Goal: Task Accomplishment & Management: Manage account settings

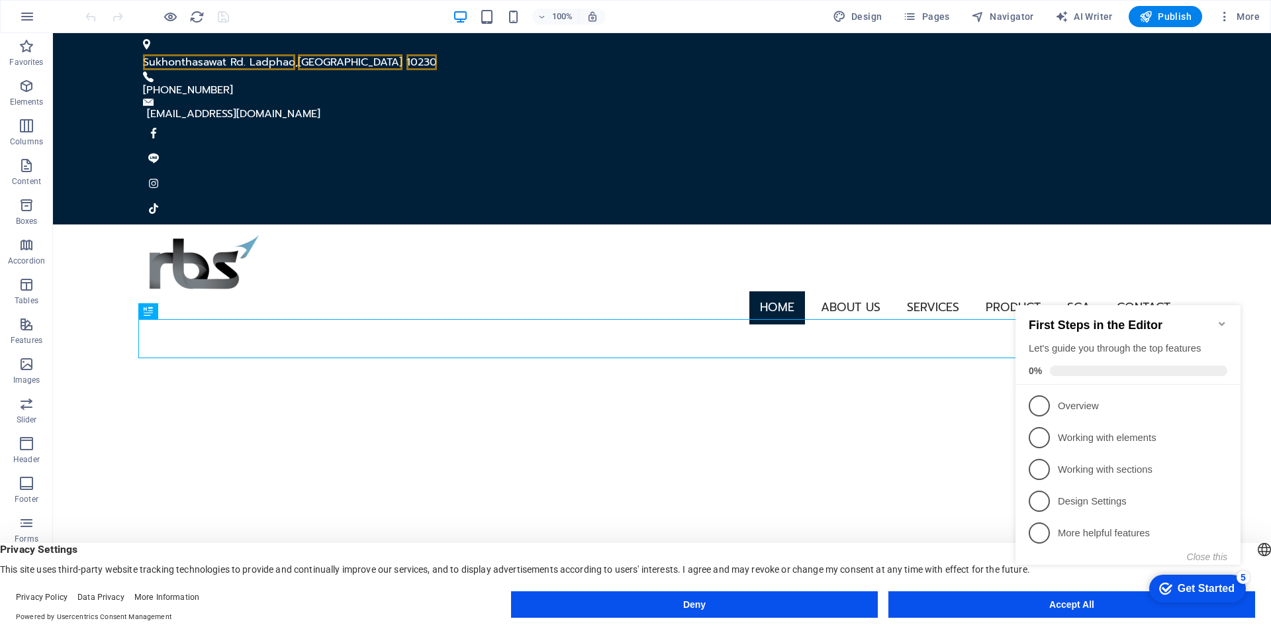
click div "checkmark Get Started 5 First Steps in the Editor Let's guide you through the t…"
click at [1107, 499] on p "Design Settings - incomplete" at bounding box center [1137, 501] width 159 height 14
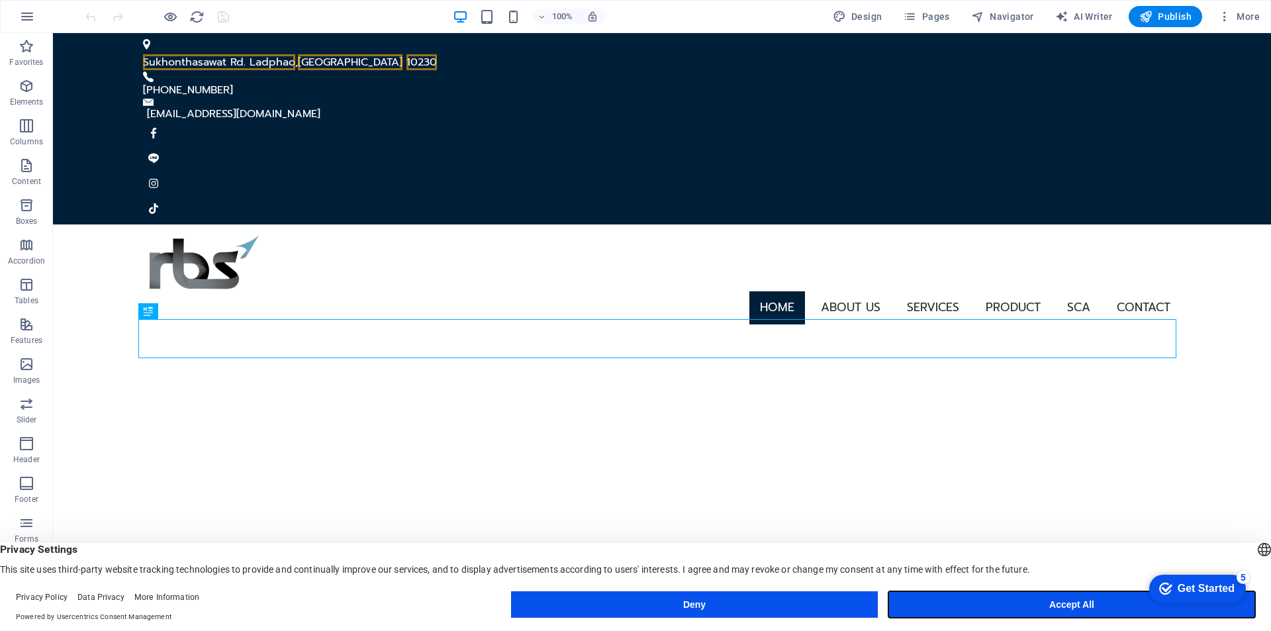
drag, startPoint x: 1078, startPoint y: 603, endPoint x: 1004, endPoint y: 569, distance: 81.5
click at [1078, 603] on button "Accept All" at bounding box center [1071, 604] width 367 height 26
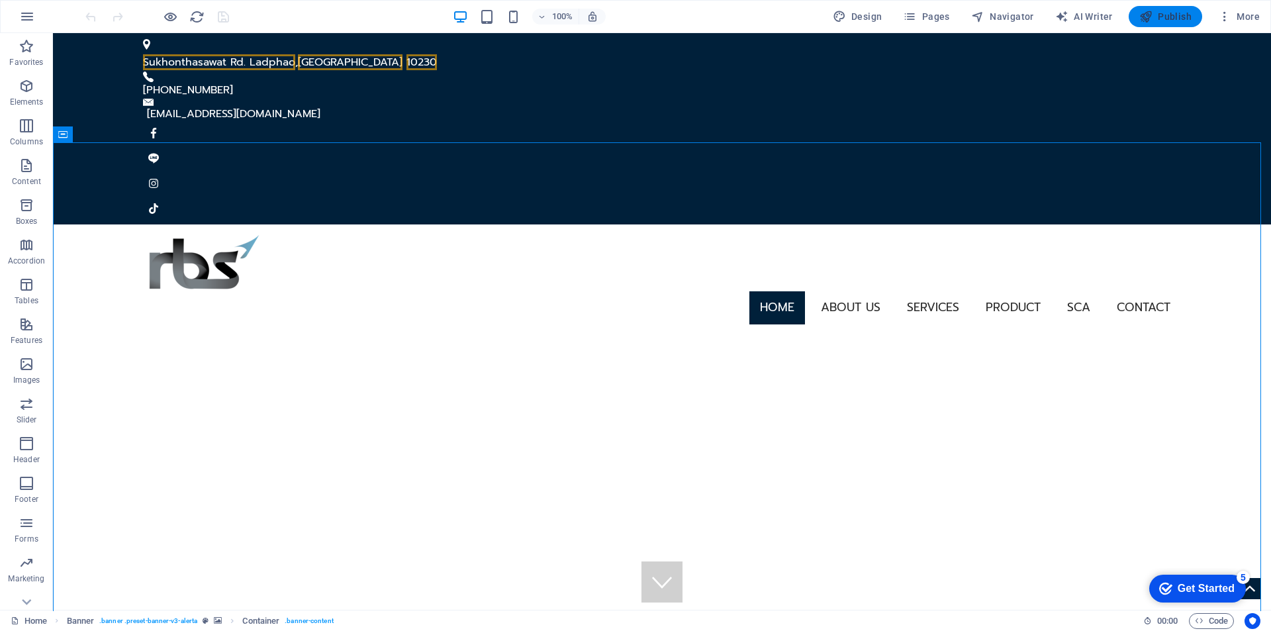
click at [1177, 19] on span "Publish" at bounding box center [1165, 16] width 52 height 13
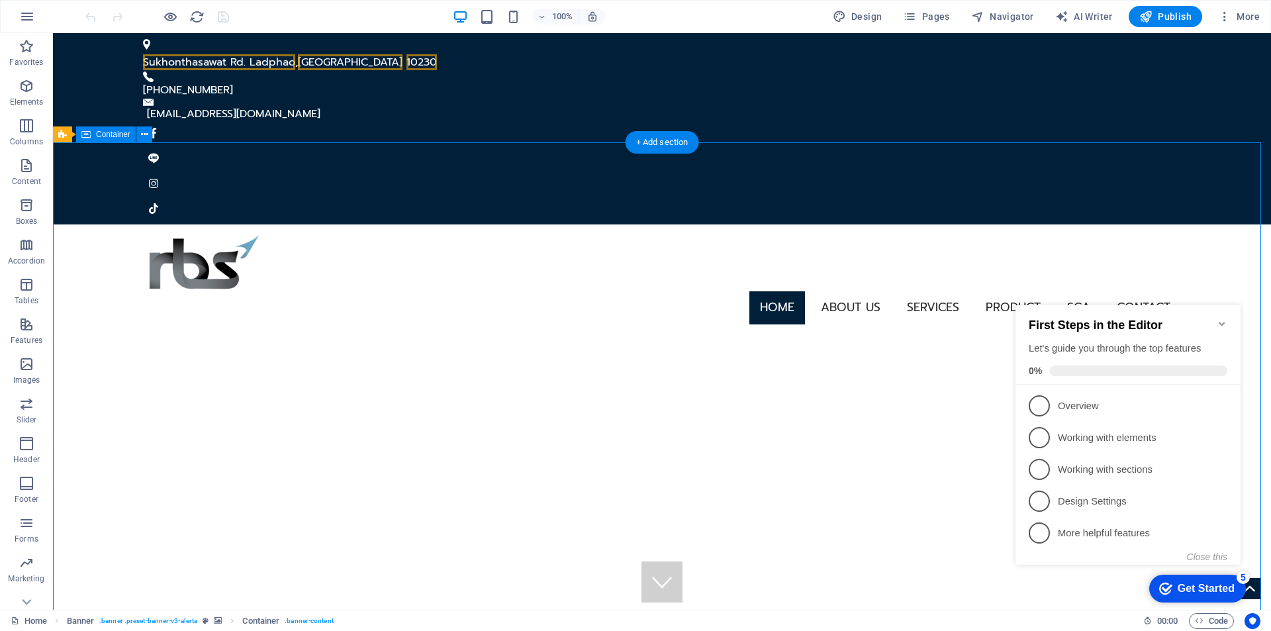
drag, startPoint x: 851, startPoint y: 224, endPoint x: 843, endPoint y: 260, distance: 36.6
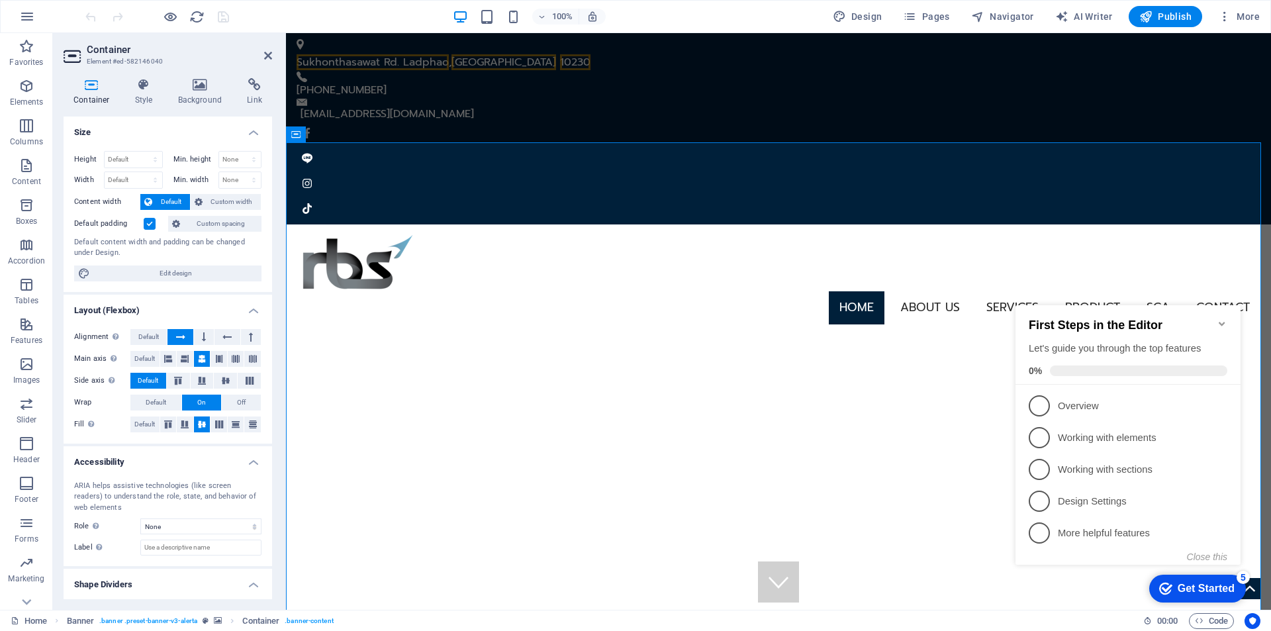
click at [1222, 318] on icon "Minimize checklist" at bounding box center [1222, 323] width 11 height 11
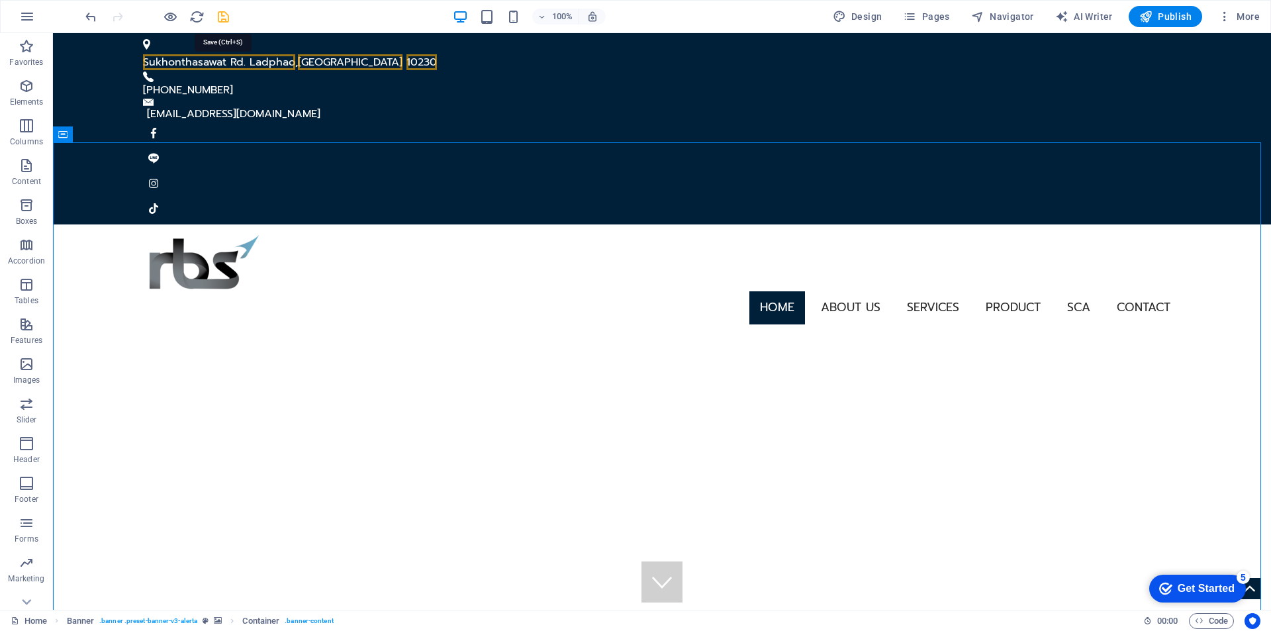
click at [226, 17] on icon "save" at bounding box center [223, 16] width 15 height 15
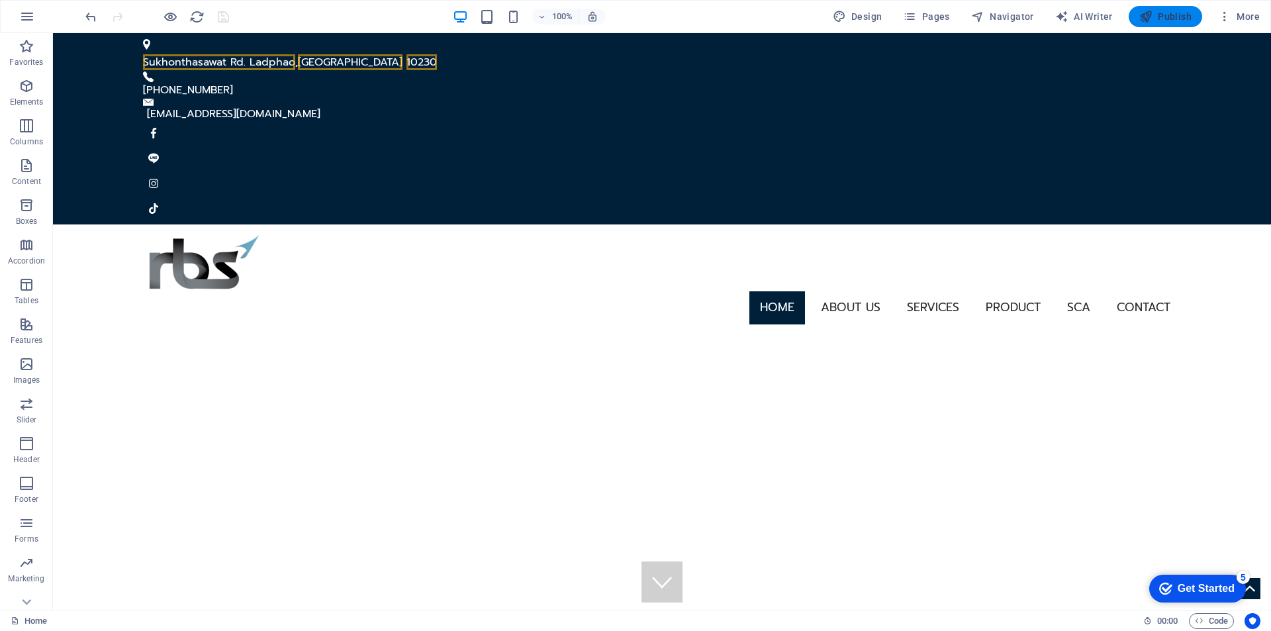
click at [1165, 13] on span "Publish" at bounding box center [1165, 16] width 52 height 13
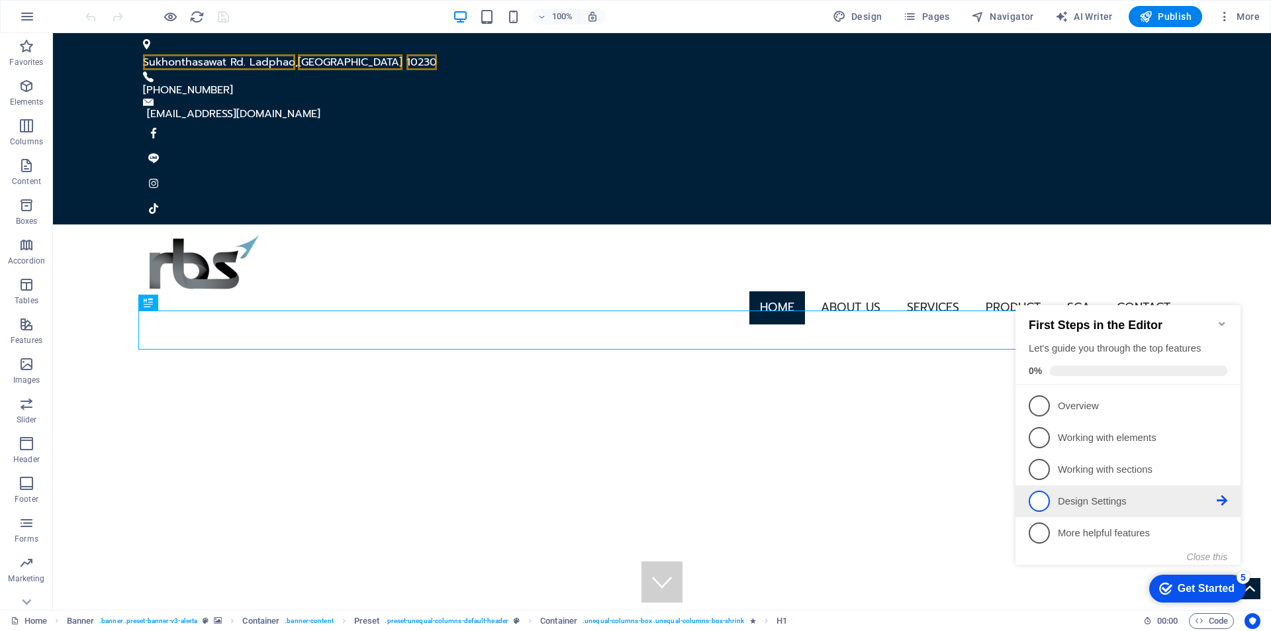
click at [1121, 501] on p "Design Settings - incomplete" at bounding box center [1137, 501] width 159 height 14
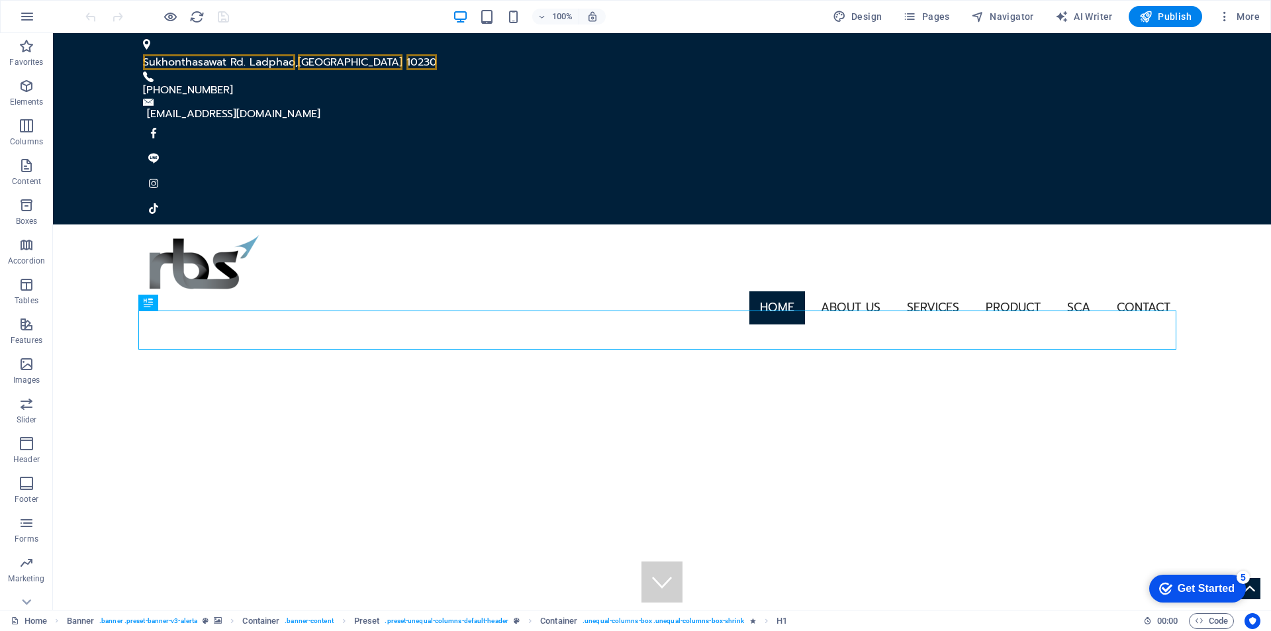
click at [1214, 588] on div "Get Started" at bounding box center [1206, 589] width 57 height 12
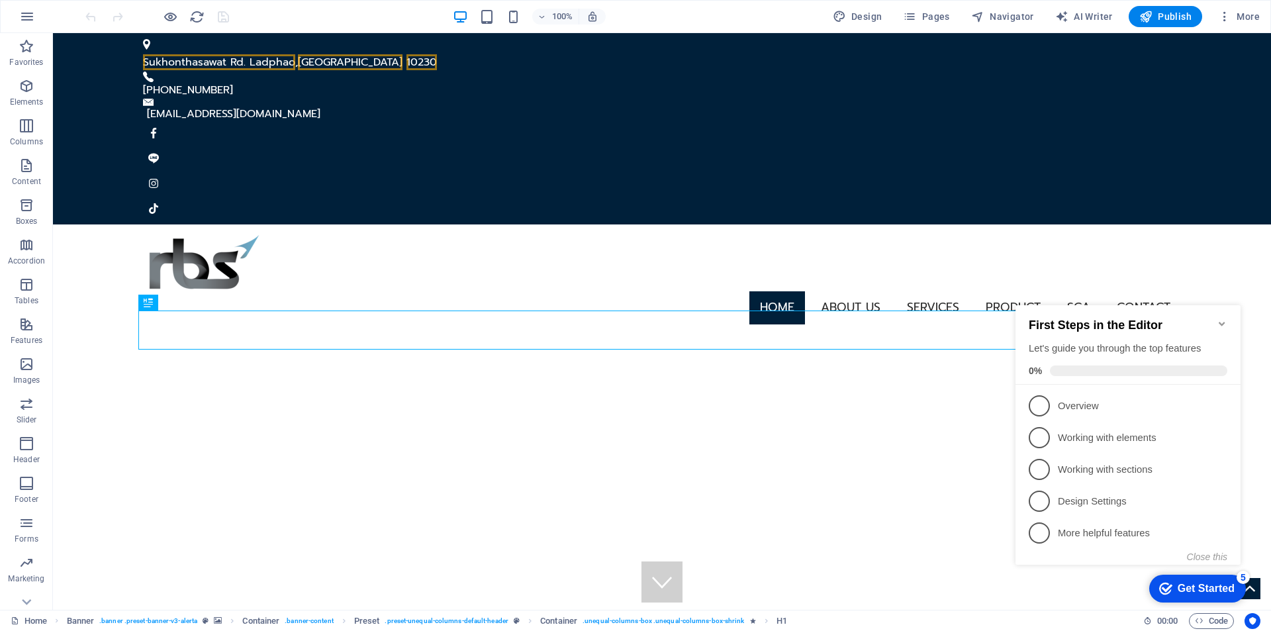
click at [1061, 494] on p "Design Settings - incomplete" at bounding box center [1137, 501] width 159 height 14
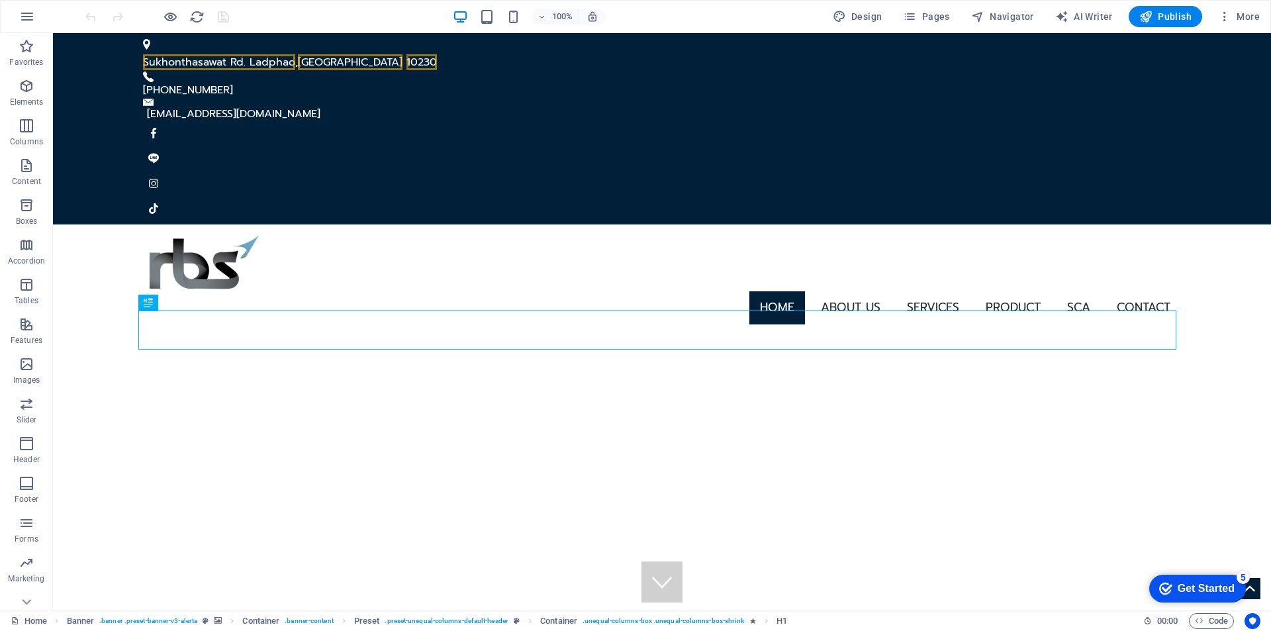
click at [1244, 575] on div "5" at bounding box center [1243, 577] width 13 height 13
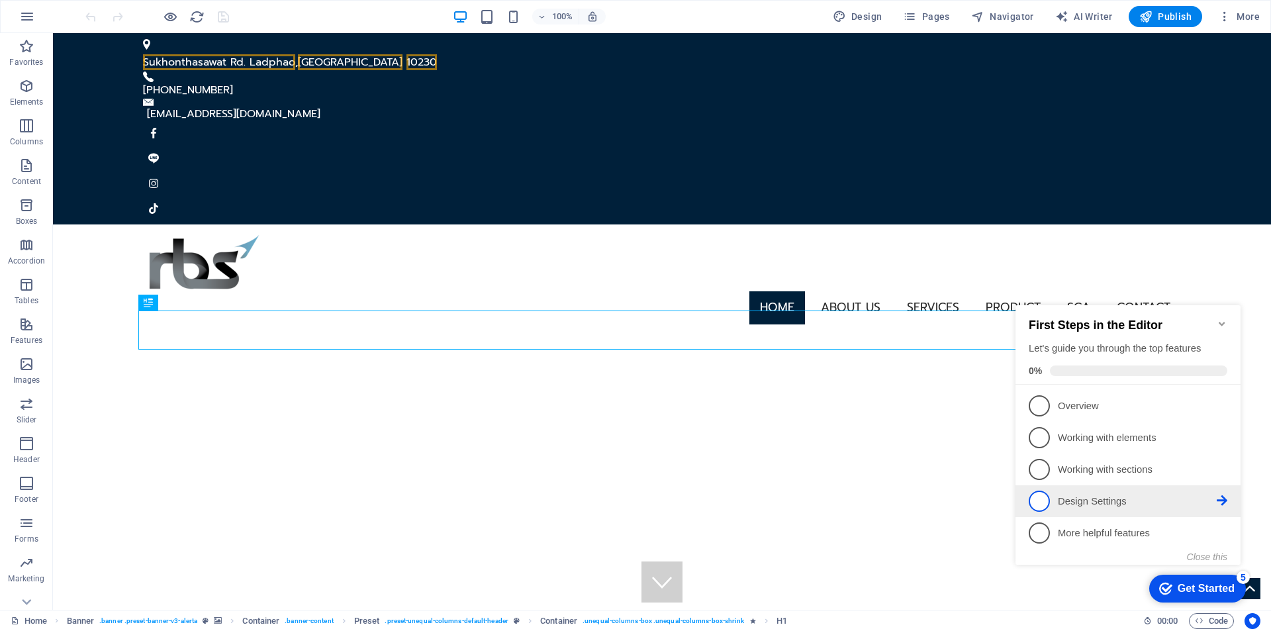
click at [1221, 410] on icon at bounding box center [1222, 405] width 11 height 11
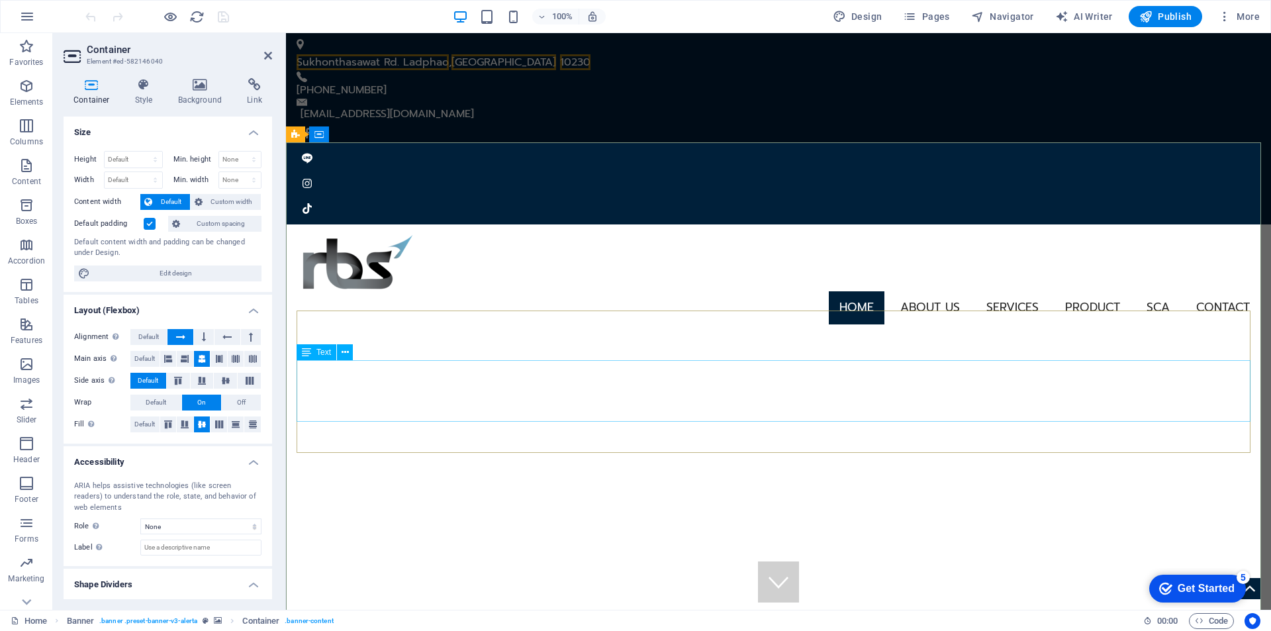
click at [265, 54] on icon at bounding box center [268, 55] width 8 height 11
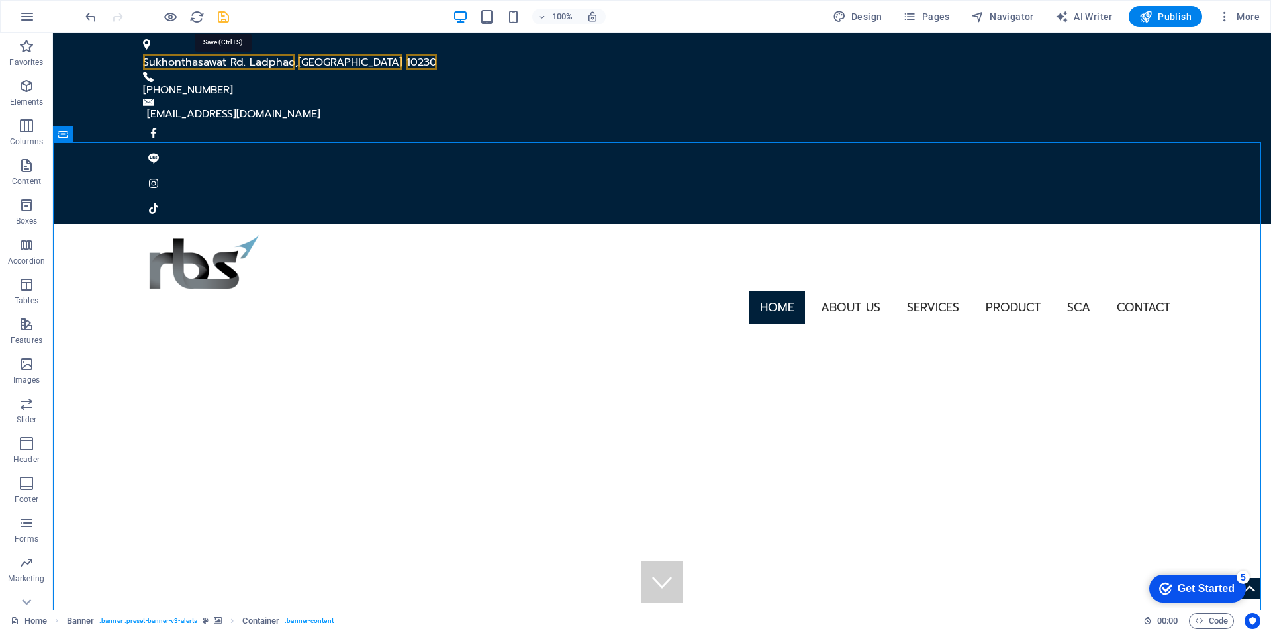
click at [219, 15] on icon "save" at bounding box center [223, 16] width 15 height 15
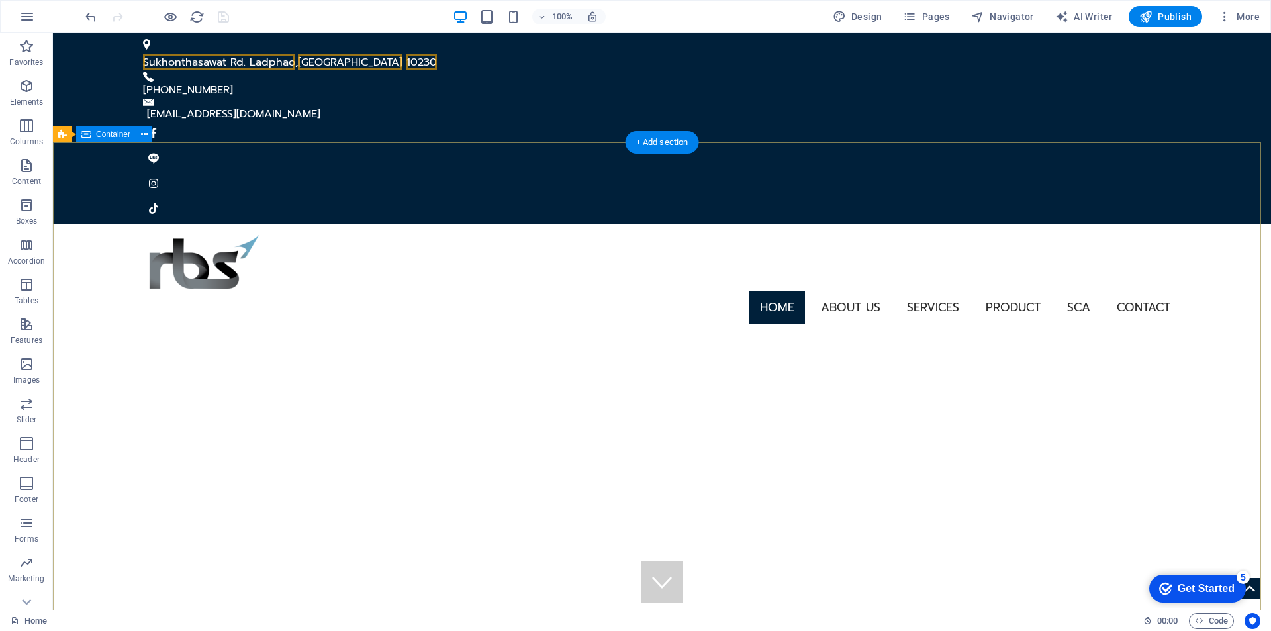
click at [1090, 17] on span "AI Writer" at bounding box center [1084, 16] width 58 height 13
select select "English"
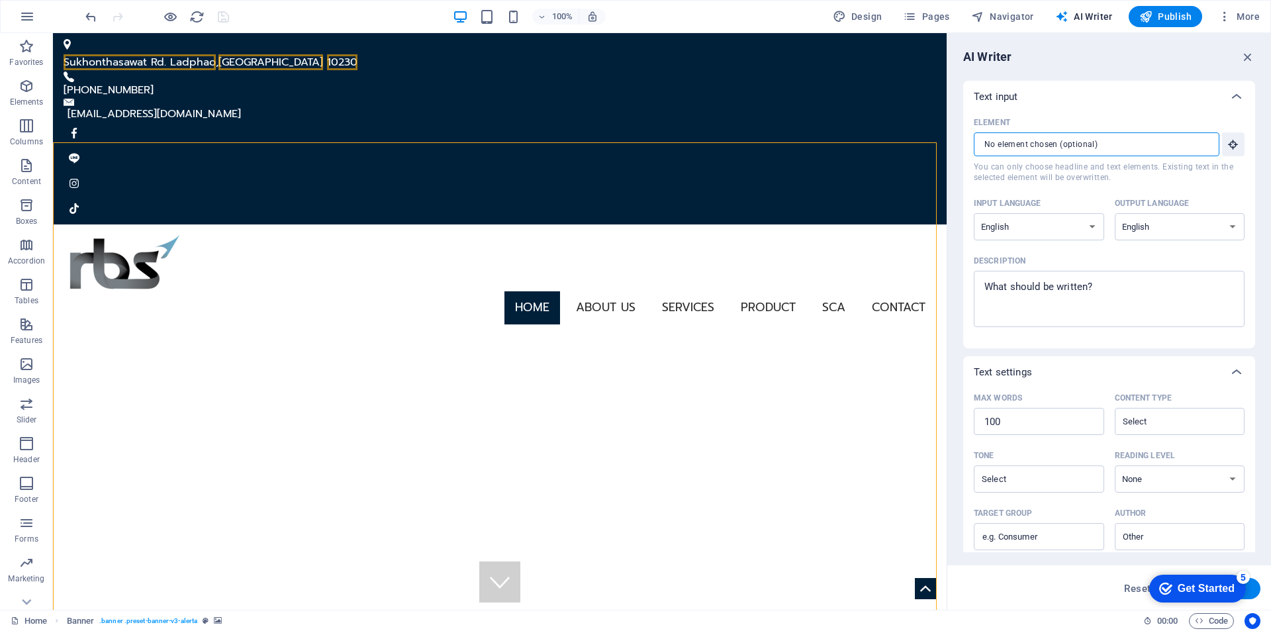
click at [1169, 147] on input "Element ​ You can only choose headline and text elements. Existing text in the …" at bounding box center [1092, 144] width 236 height 24
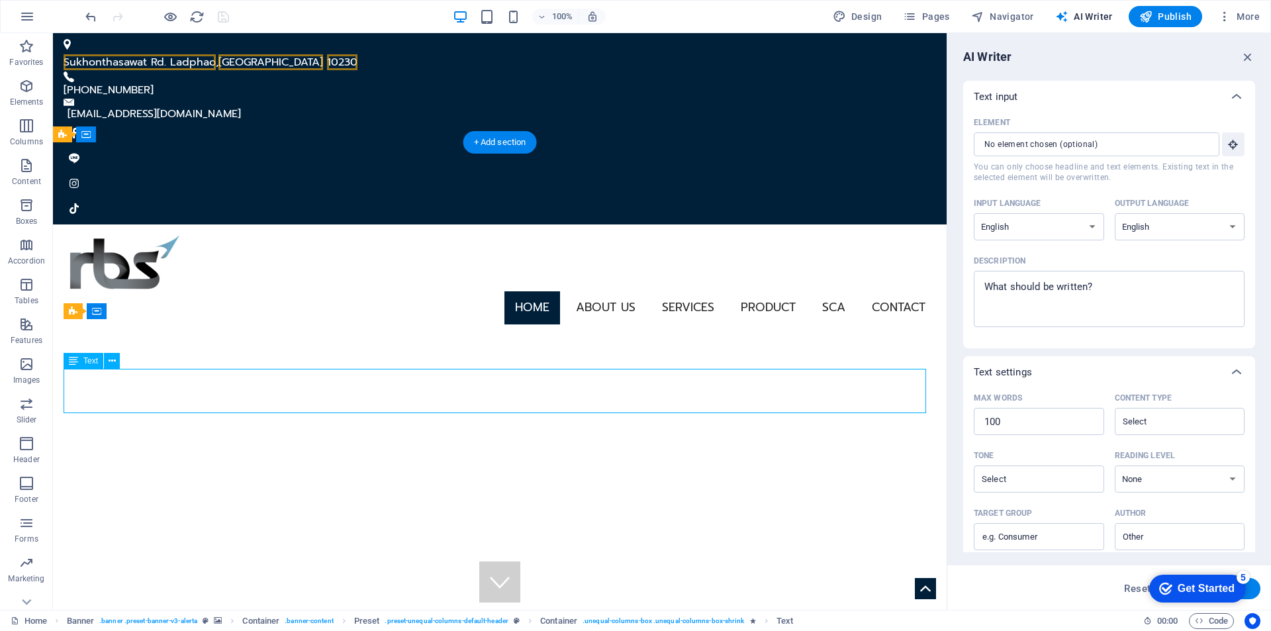
drag, startPoint x: 645, startPoint y: 404, endPoint x: 687, endPoint y: 400, distance: 42.6
drag, startPoint x: 1242, startPoint y: 55, endPoint x: 1155, endPoint y: 36, distance: 88.7
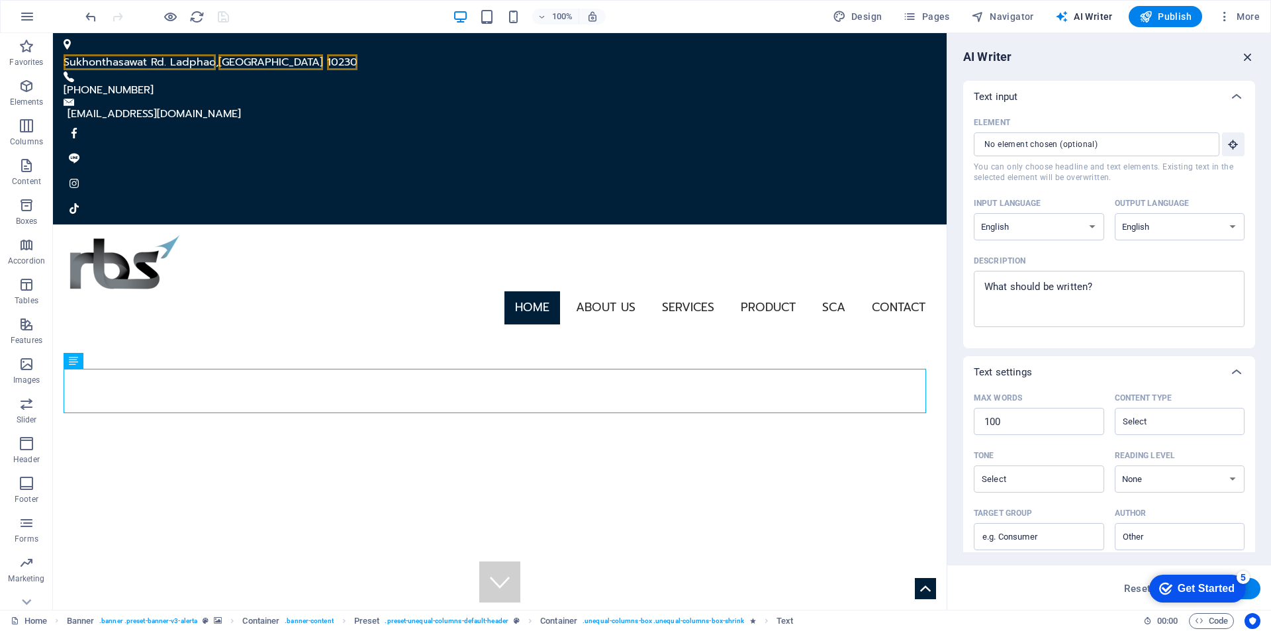
click at [1242, 55] on icon "button" at bounding box center [1248, 57] width 15 height 15
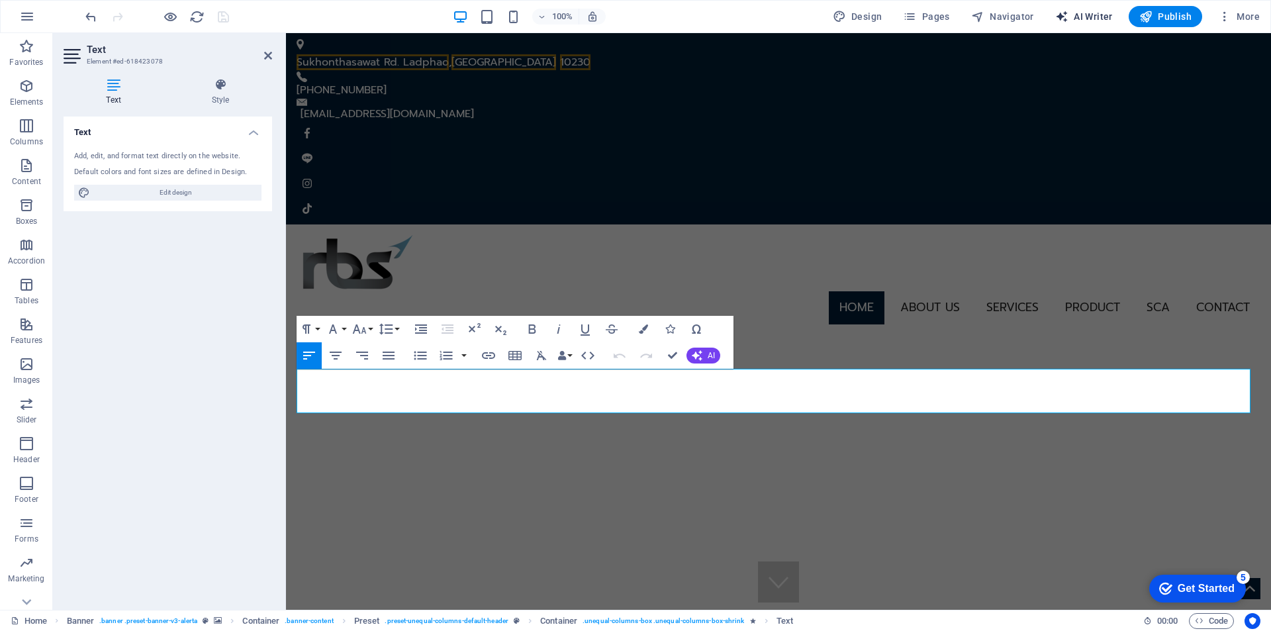
click at [1107, 13] on span "AI Writer" at bounding box center [1084, 16] width 58 height 13
select select "English"
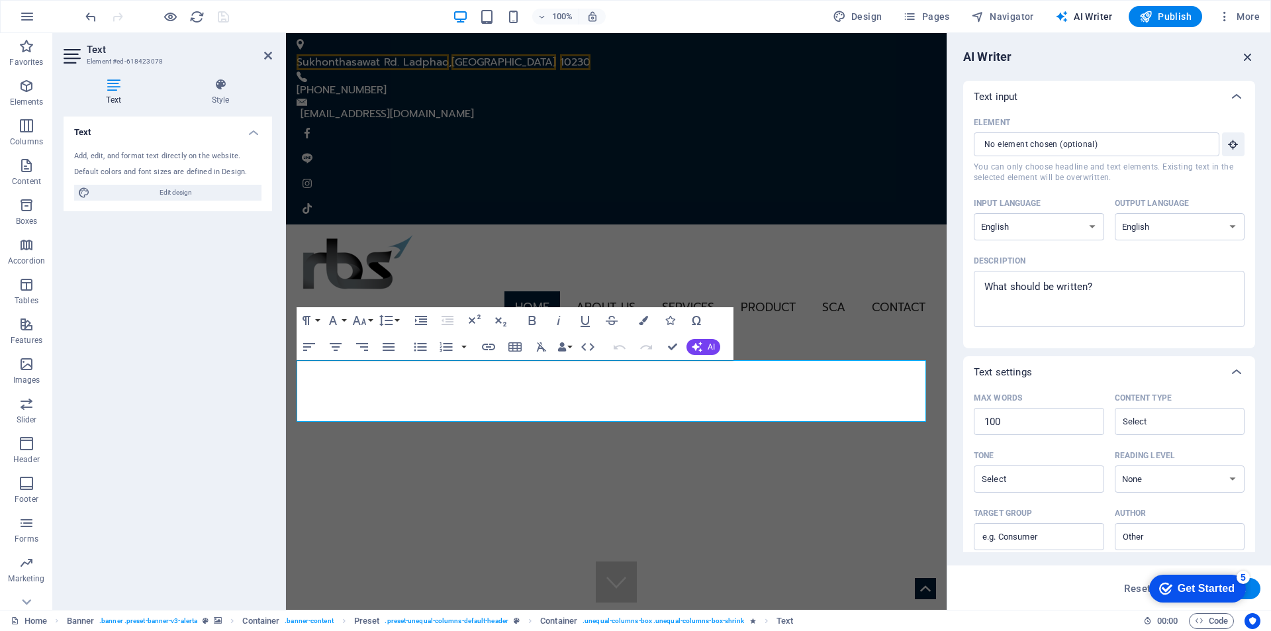
click at [1253, 58] on icon "button" at bounding box center [1248, 57] width 15 height 15
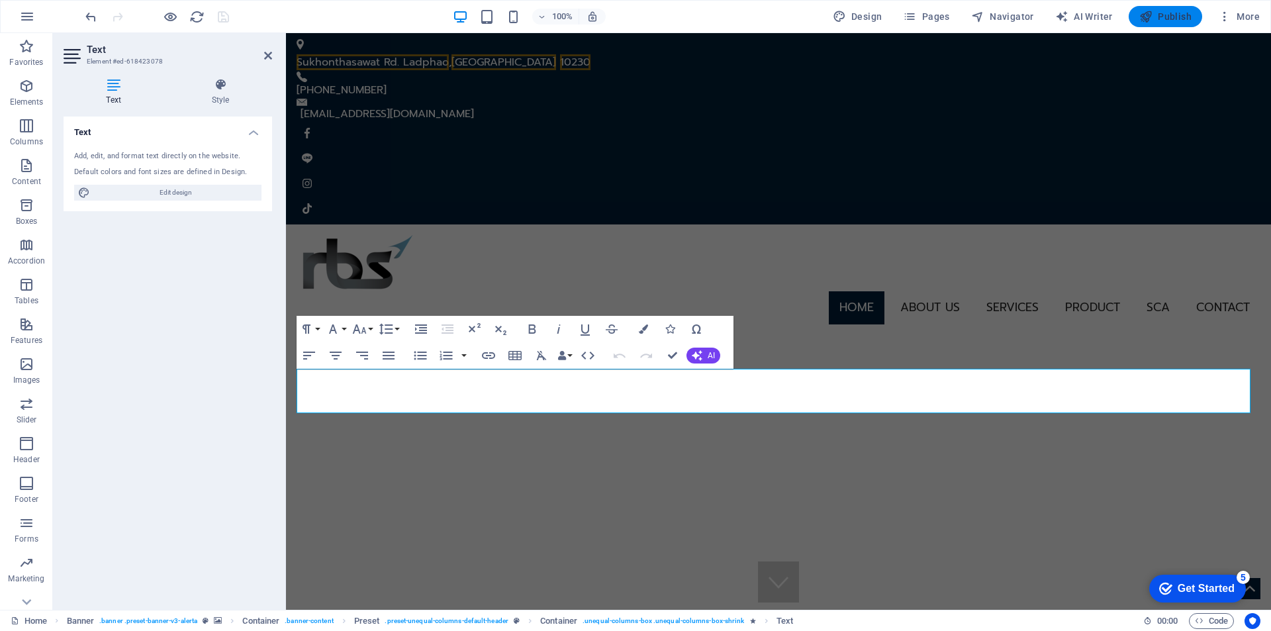
click at [1167, 17] on span "Publish" at bounding box center [1165, 16] width 52 height 13
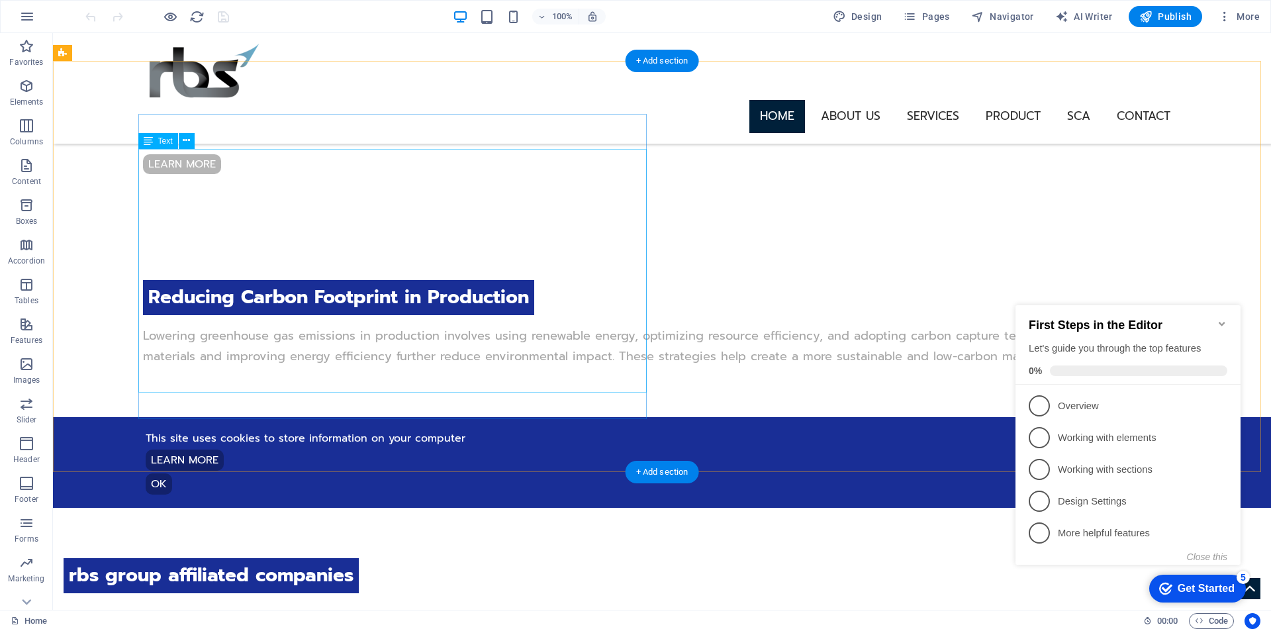
scroll to position [794, 0]
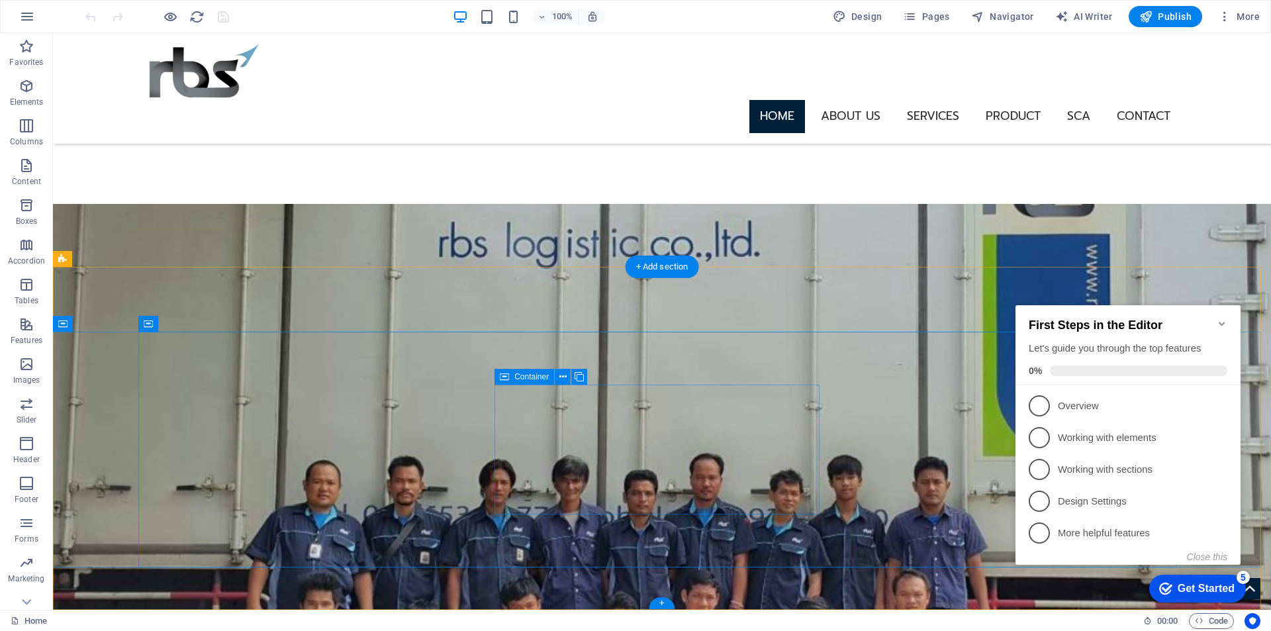
scroll to position [3802, 0]
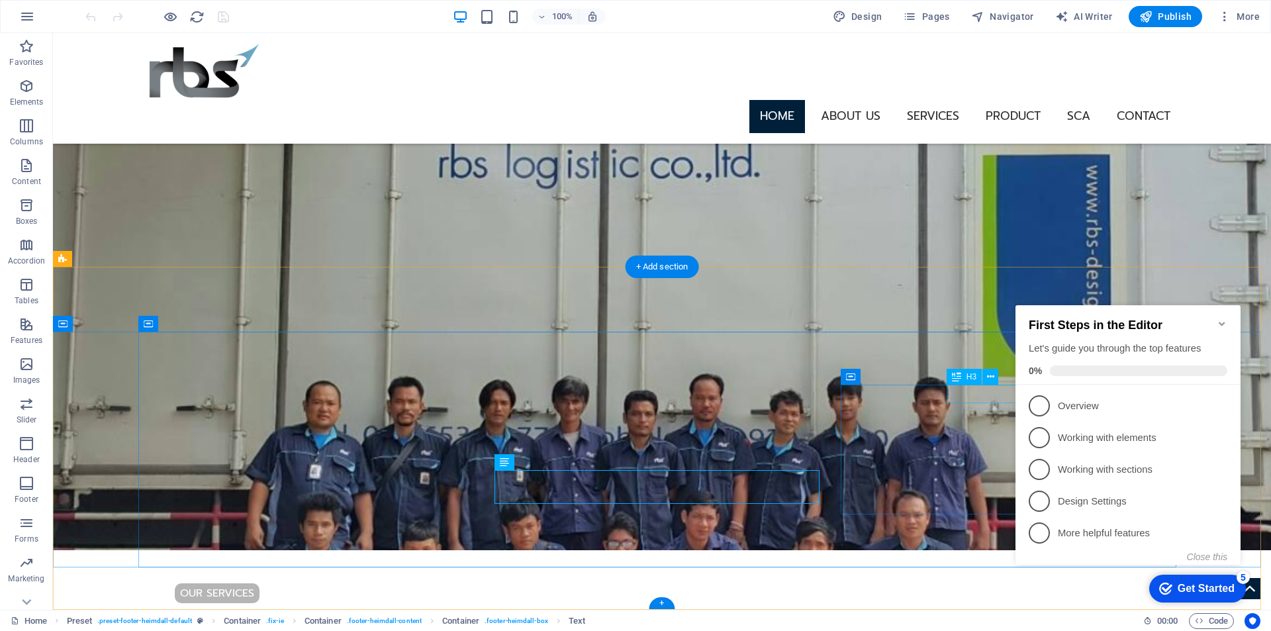
click at [963, 385] on div "H3" at bounding box center [964, 377] width 35 height 16
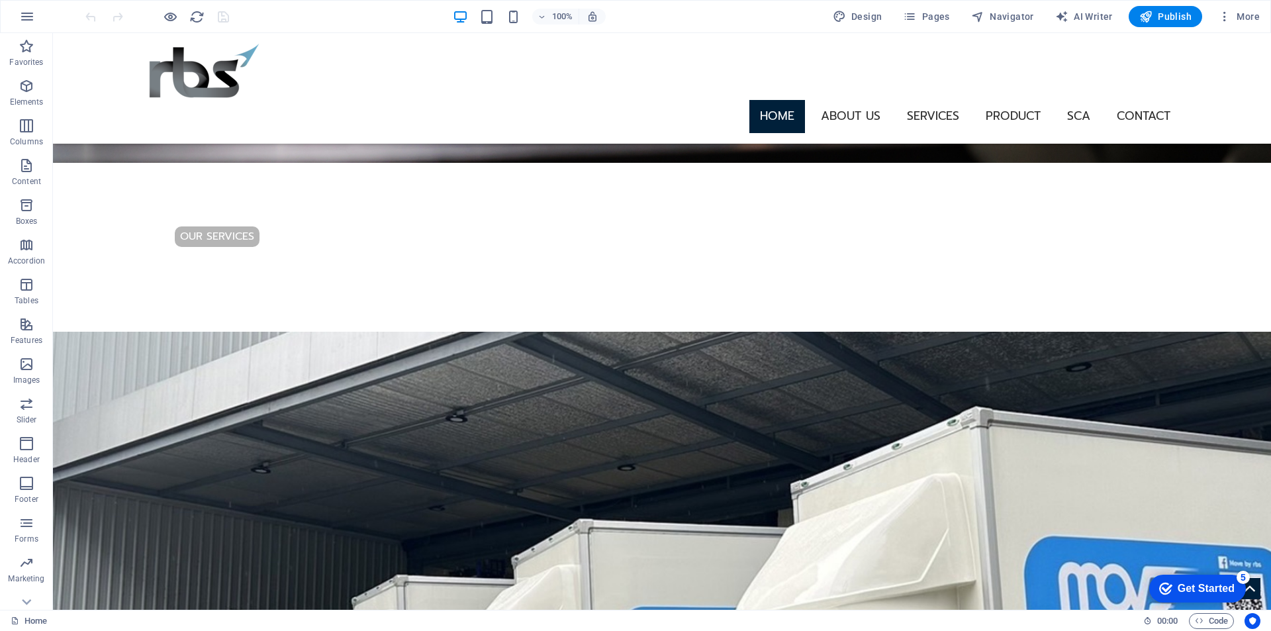
scroll to position [2676, 0]
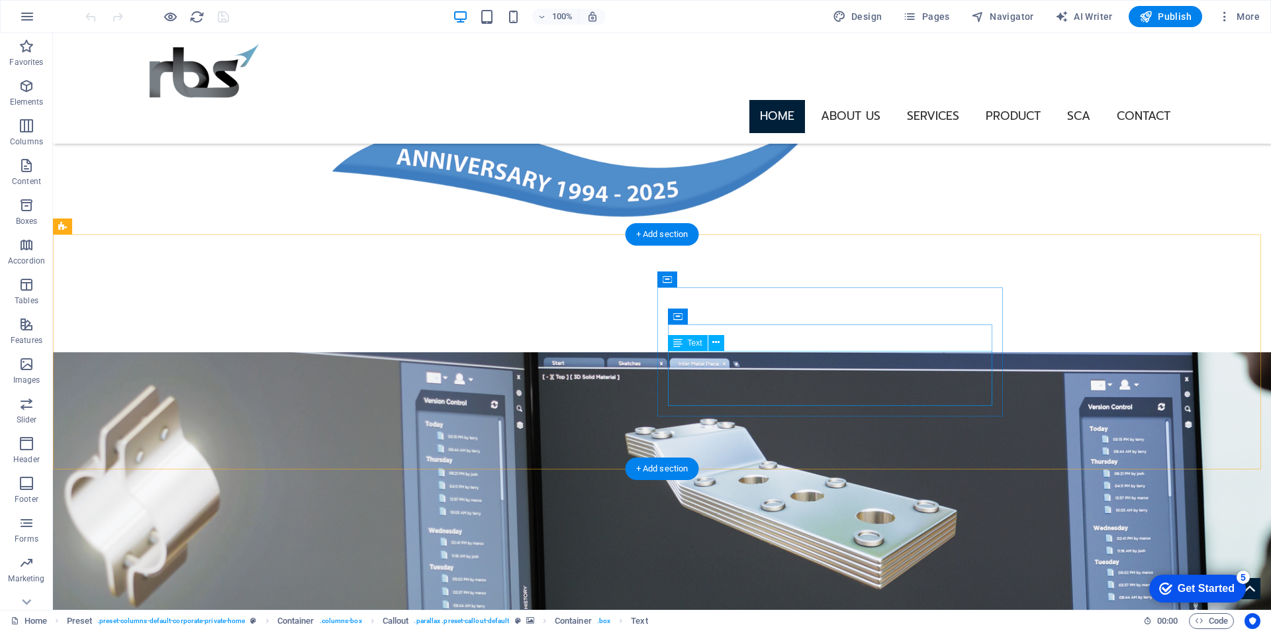
scroll to position [1882, 0]
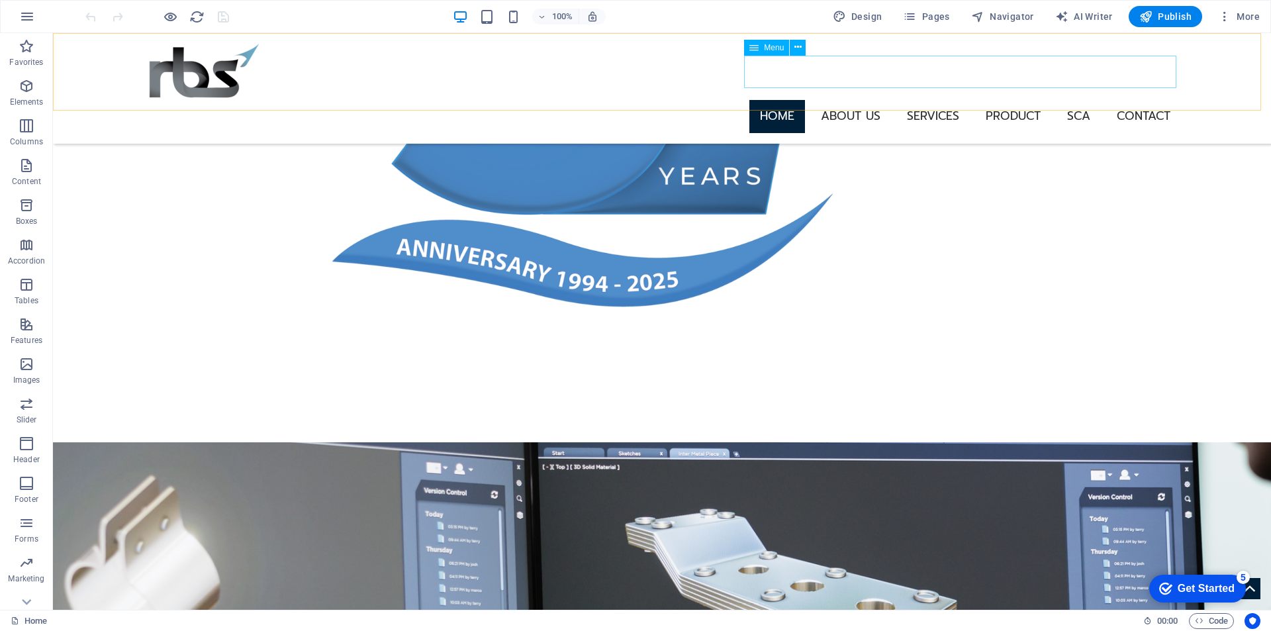
click at [861, 100] on nav "Home About us Services Product SCA Contact" at bounding box center [662, 116] width 1038 height 33
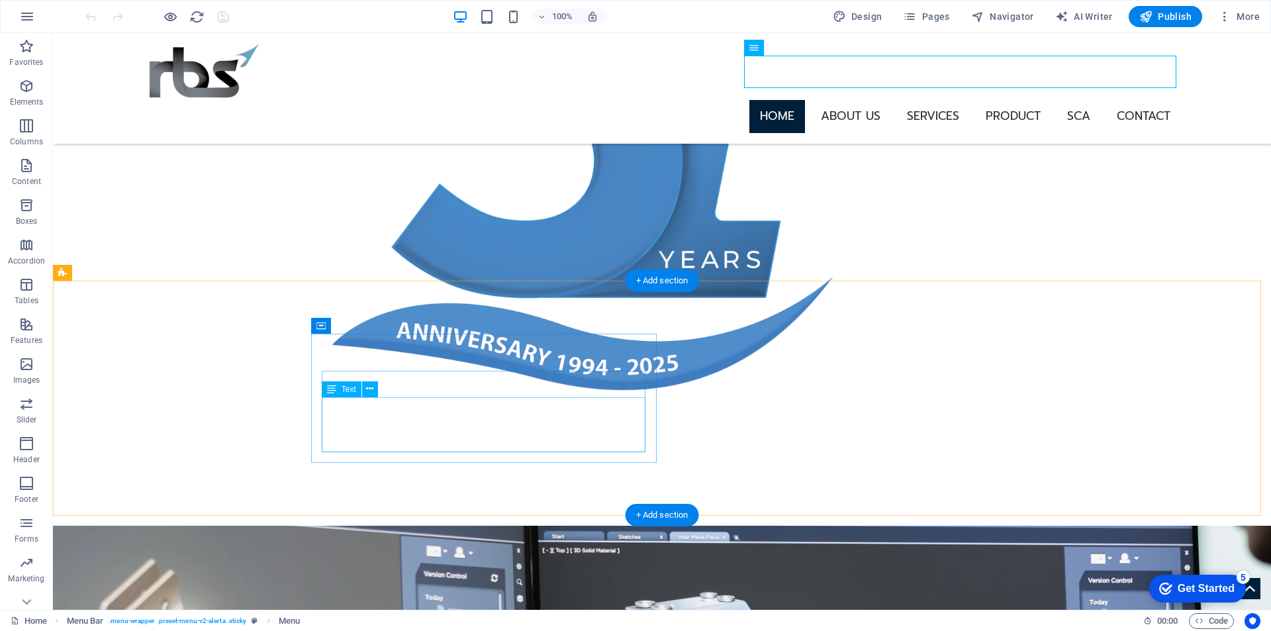
scroll to position [1683, 0]
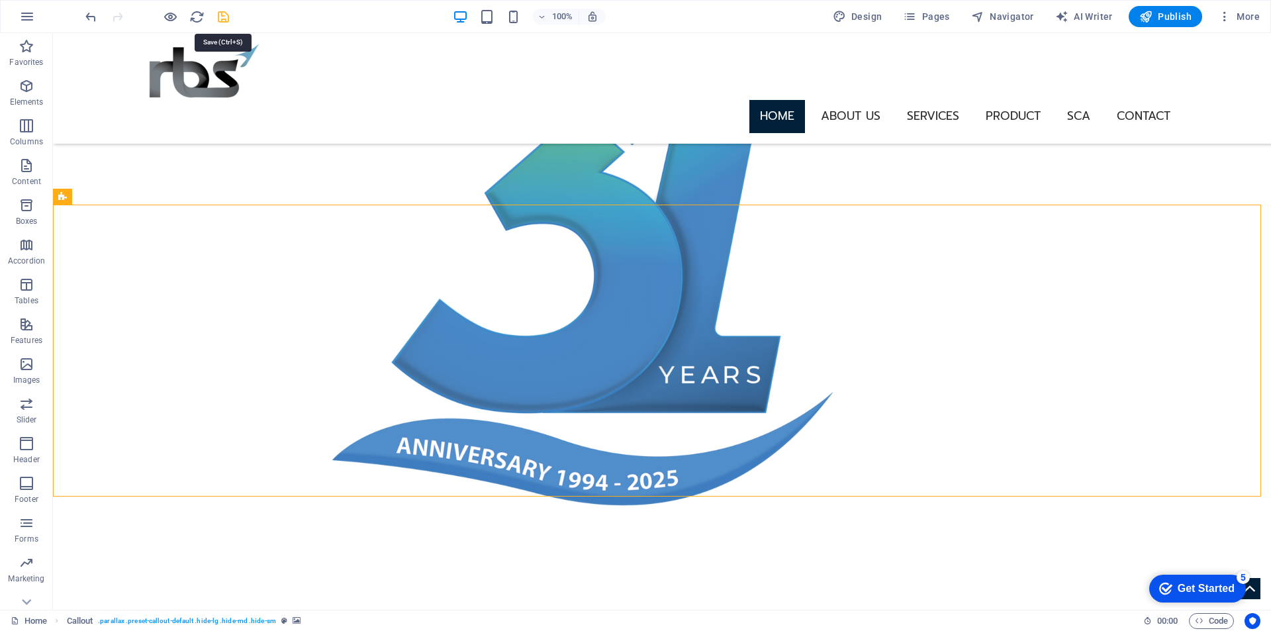
click at [226, 17] on icon "save" at bounding box center [223, 16] width 15 height 15
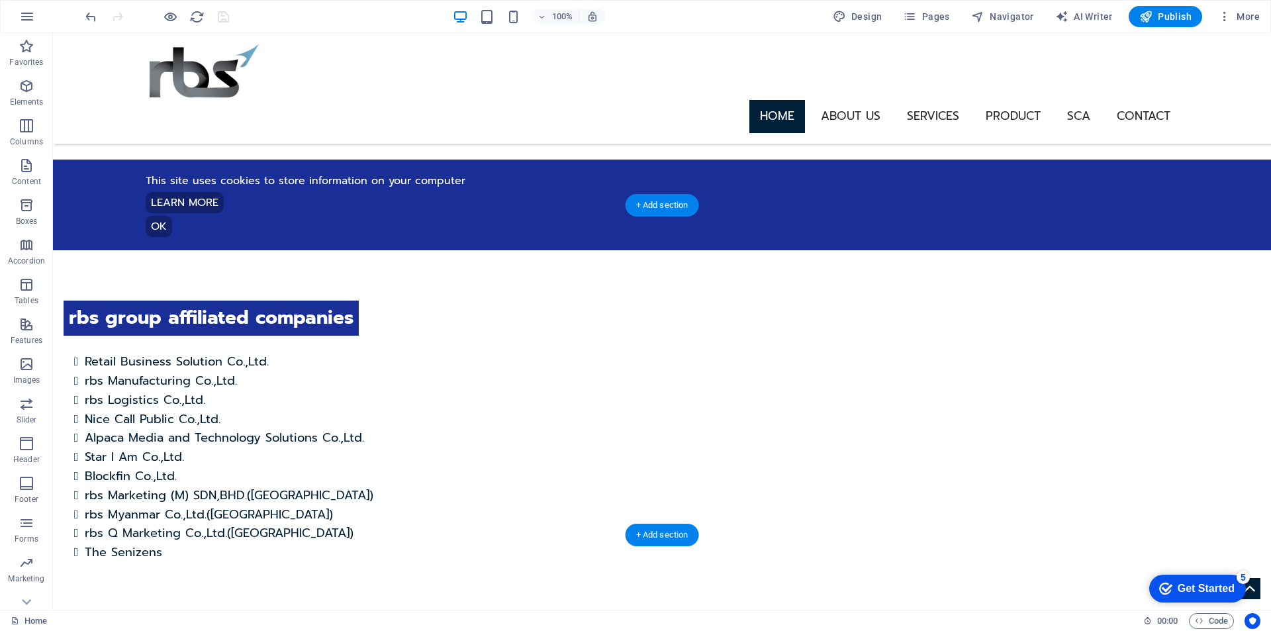
scroll to position [1021, 0]
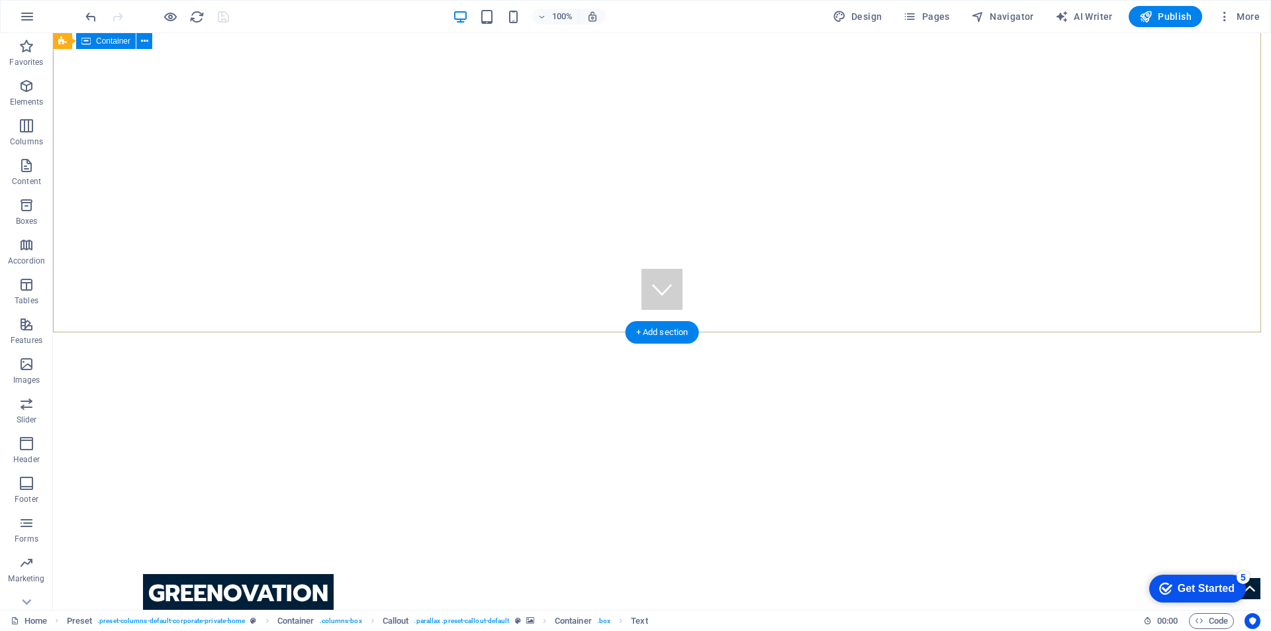
scroll to position [0, 0]
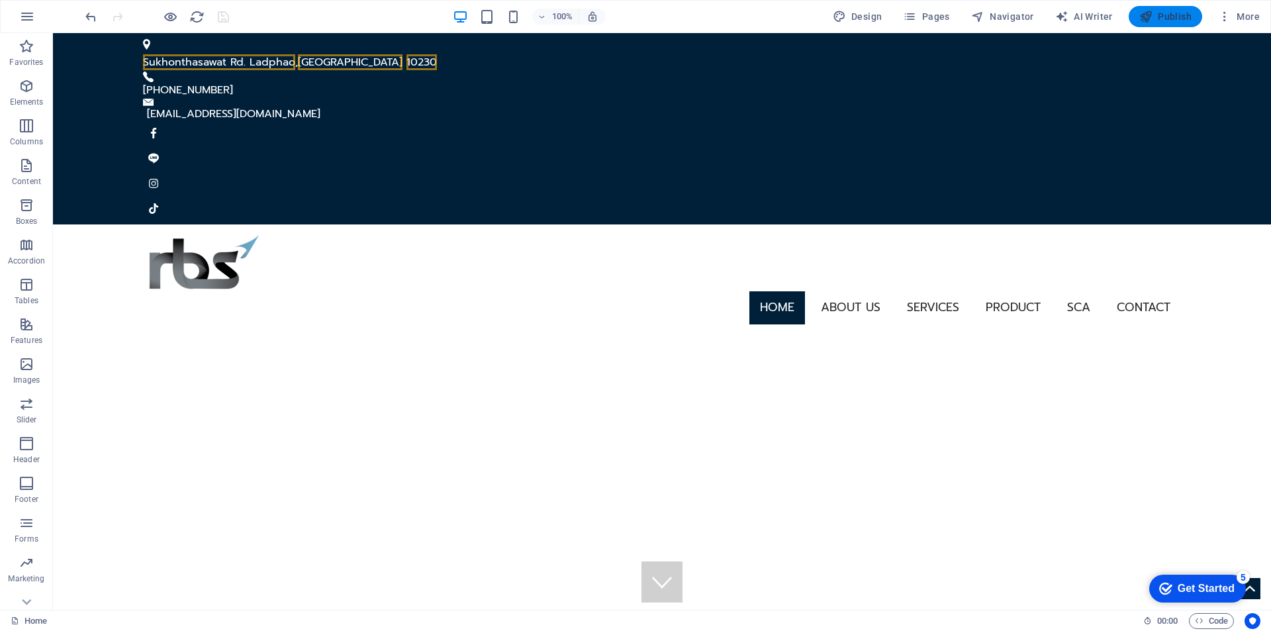
click at [1167, 13] on span "Publish" at bounding box center [1165, 16] width 52 height 13
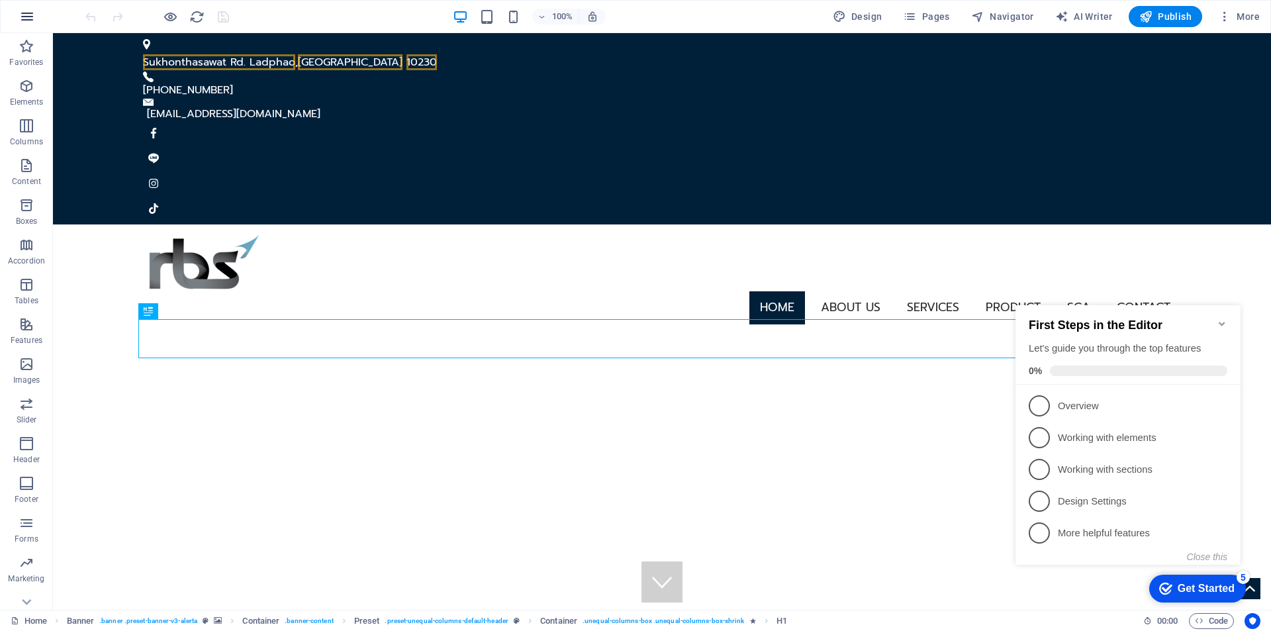
click at [29, 17] on icon "button" at bounding box center [27, 17] width 16 height 16
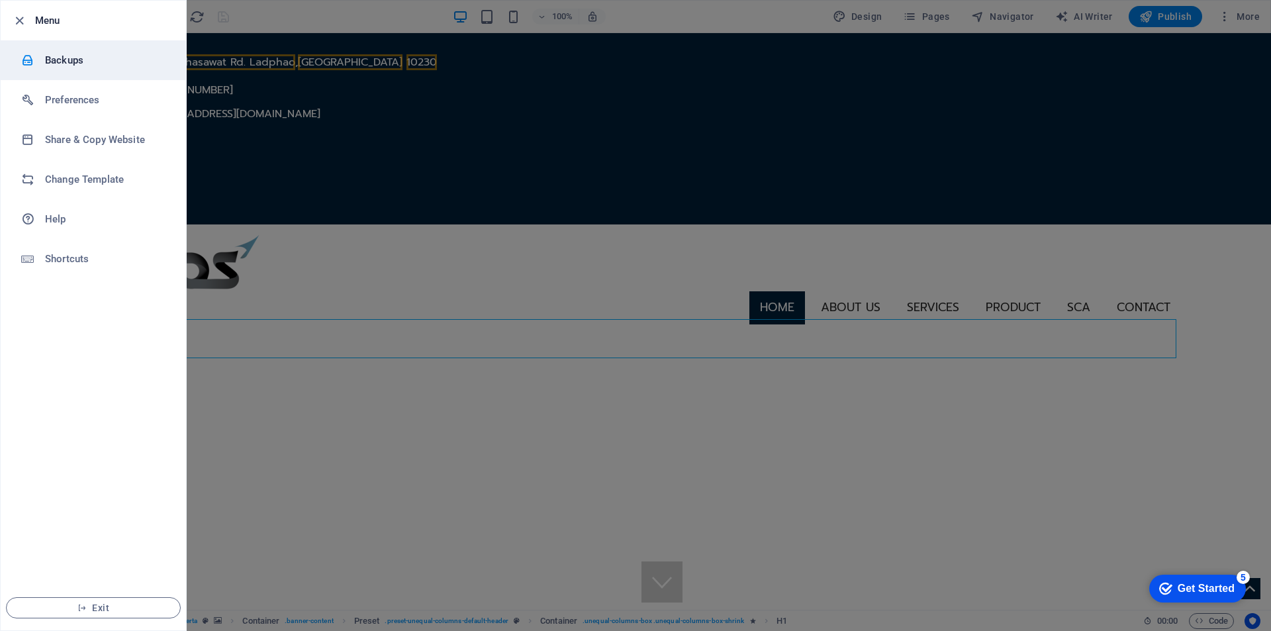
click at [76, 62] on h6 "Backups" at bounding box center [106, 60] width 122 height 16
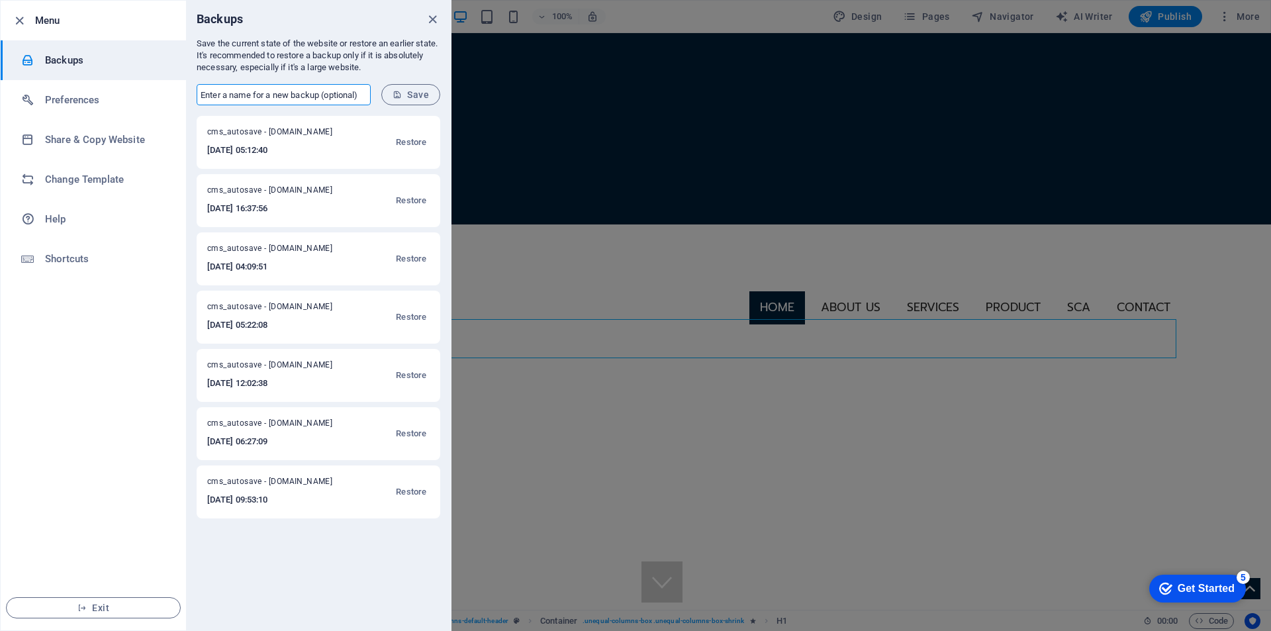
click at [310, 91] on input "text" at bounding box center [284, 94] width 174 height 21
click at [347, 98] on input "text" at bounding box center [284, 94] width 174 height 21
click at [347, 97] on input "text" at bounding box center [284, 94] width 174 height 21
click at [347, 98] on input "text" at bounding box center [284, 94] width 174 height 21
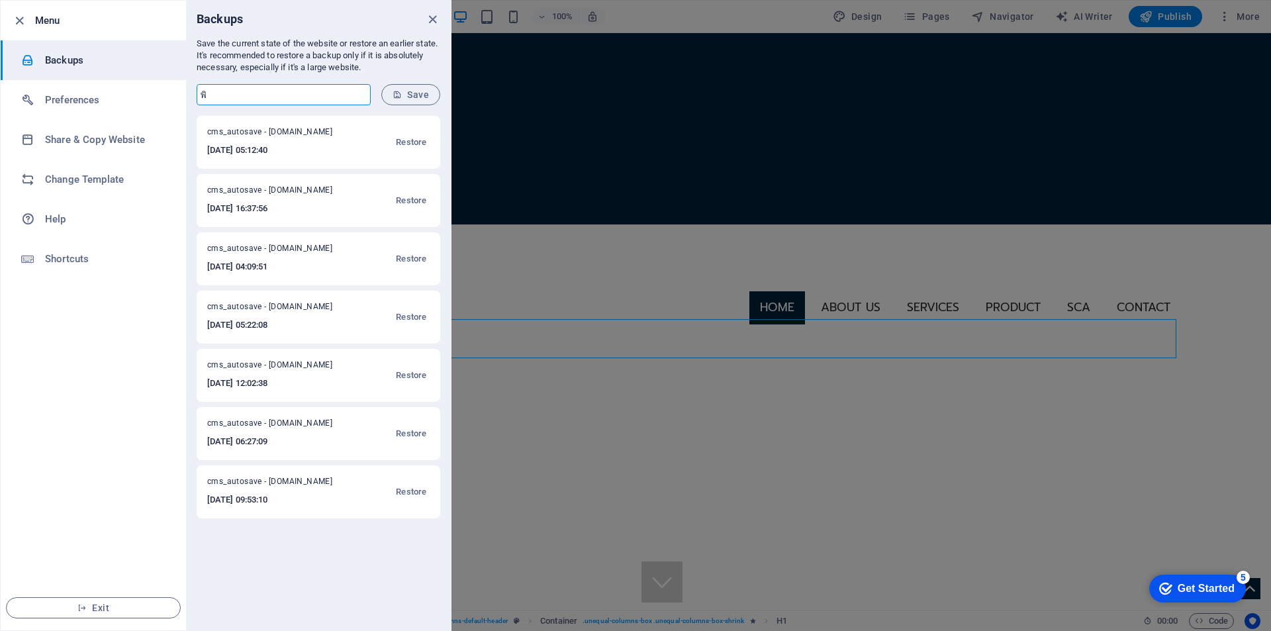
type input "พ"
type input "rbsthailand_en_ก่อนเปลี่ยนภาษาไทย"
click at [419, 91] on span "Save" at bounding box center [411, 94] width 36 height 11
click at [432, 17] on icon "close" at bounding box center [432, 19] width 15 height 15
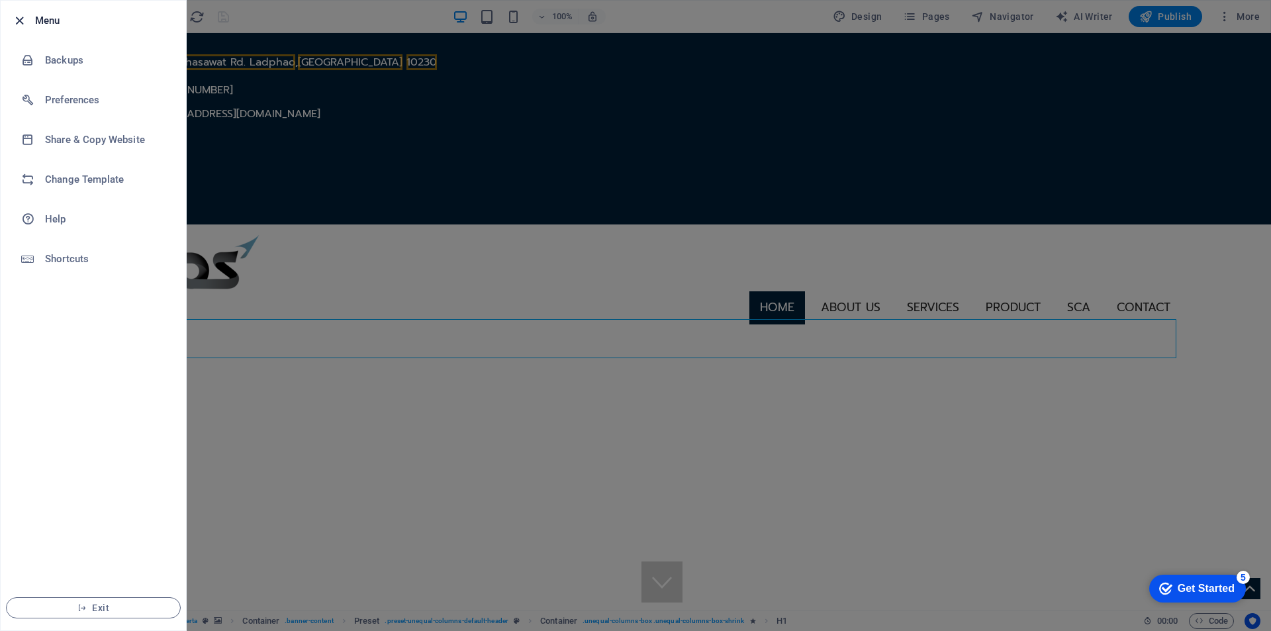
click at [14, 21] on icon "button" at bounding box center [19, 20] width 15 height 15
